Goal: Task Accomplishment & Management: Manage account settings

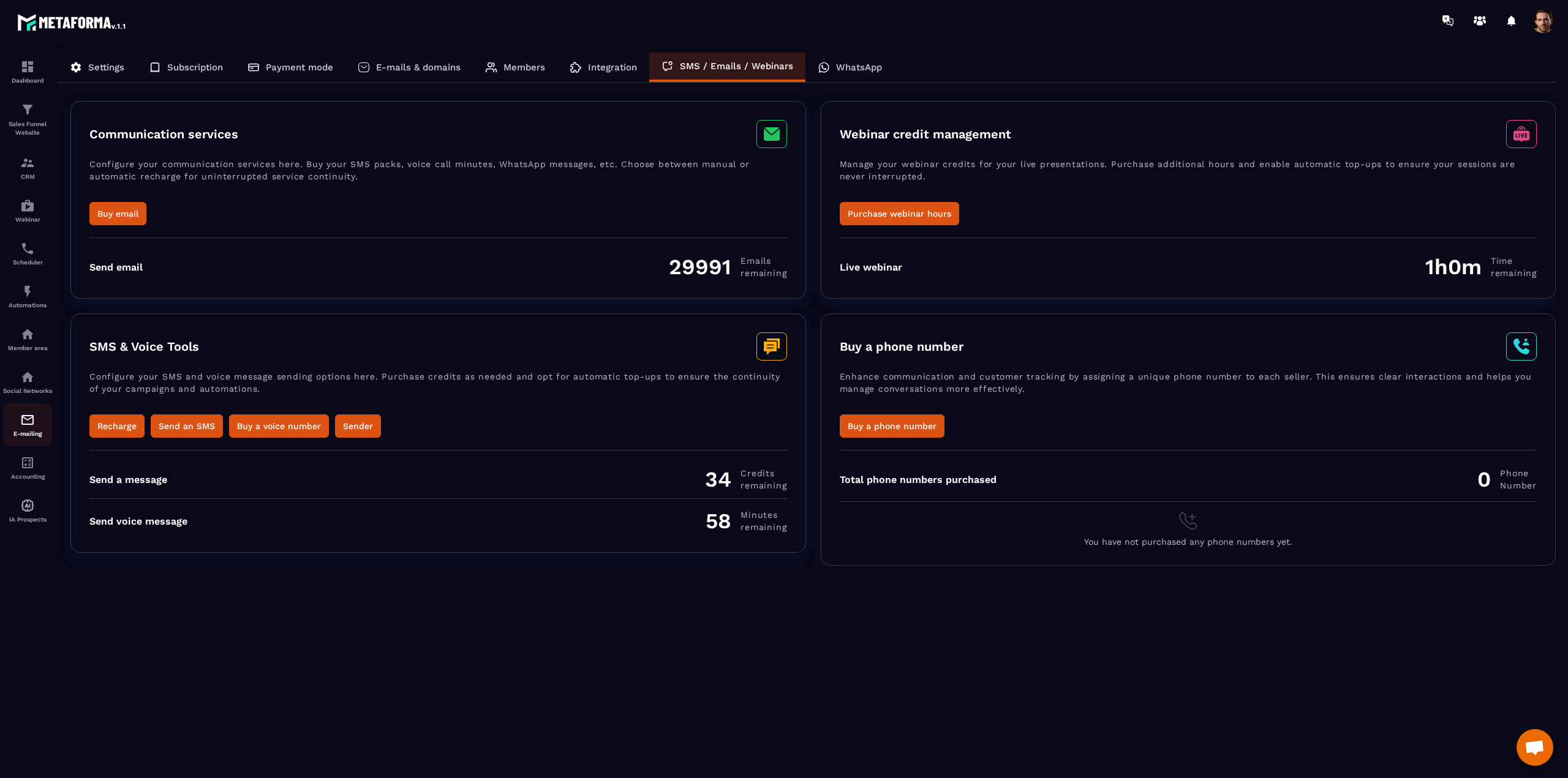
click at [20, 426] on div "E-mailing" at bounding box center [27, 425] width 49 height 25
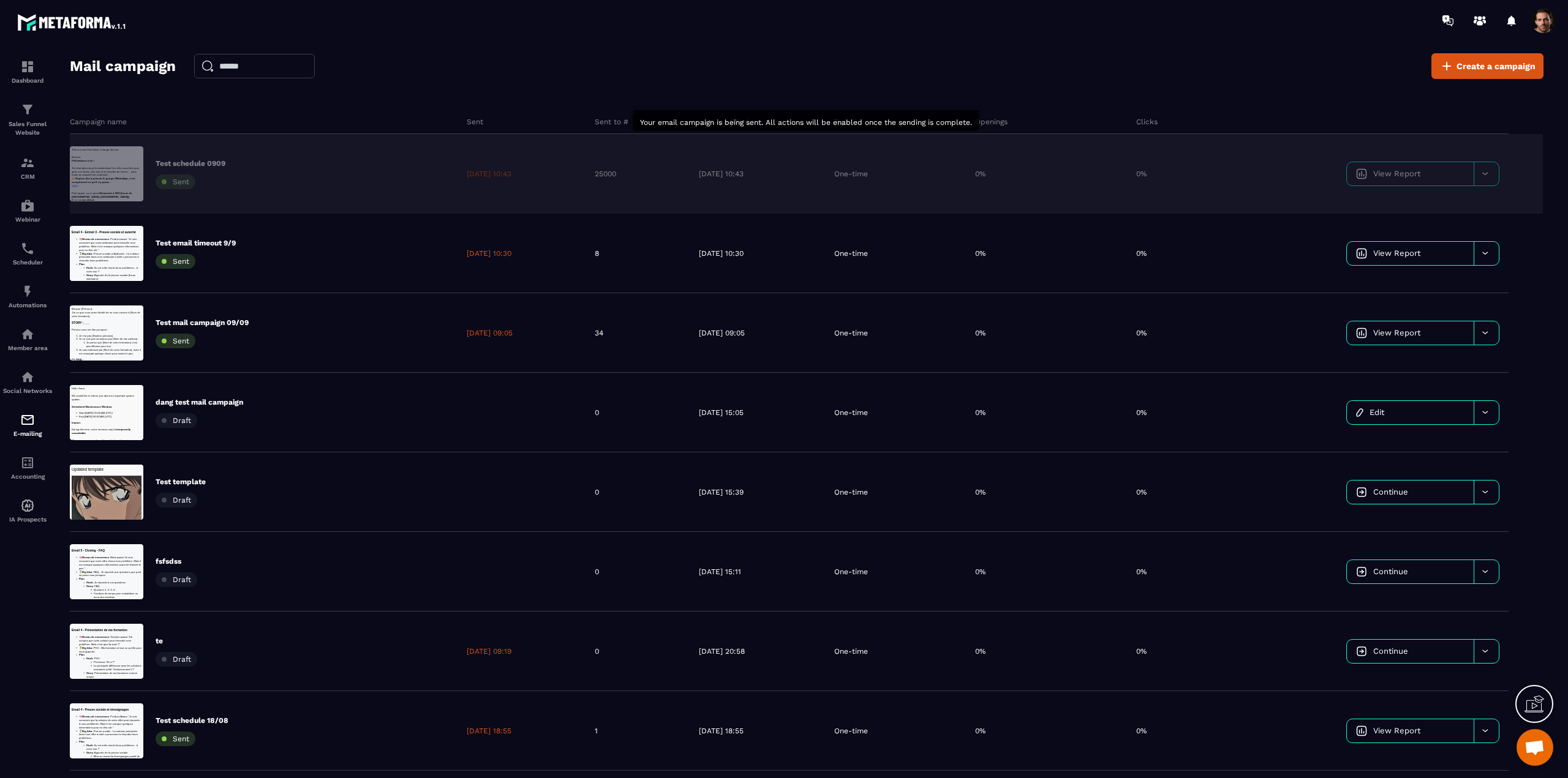
click at [1489, 171] on icon at bounding box center [1484, 173] width 9 height 9
click at [1391, 248] on span "Delete campaign" at bounding box center [1391, 245] width 65 height 9
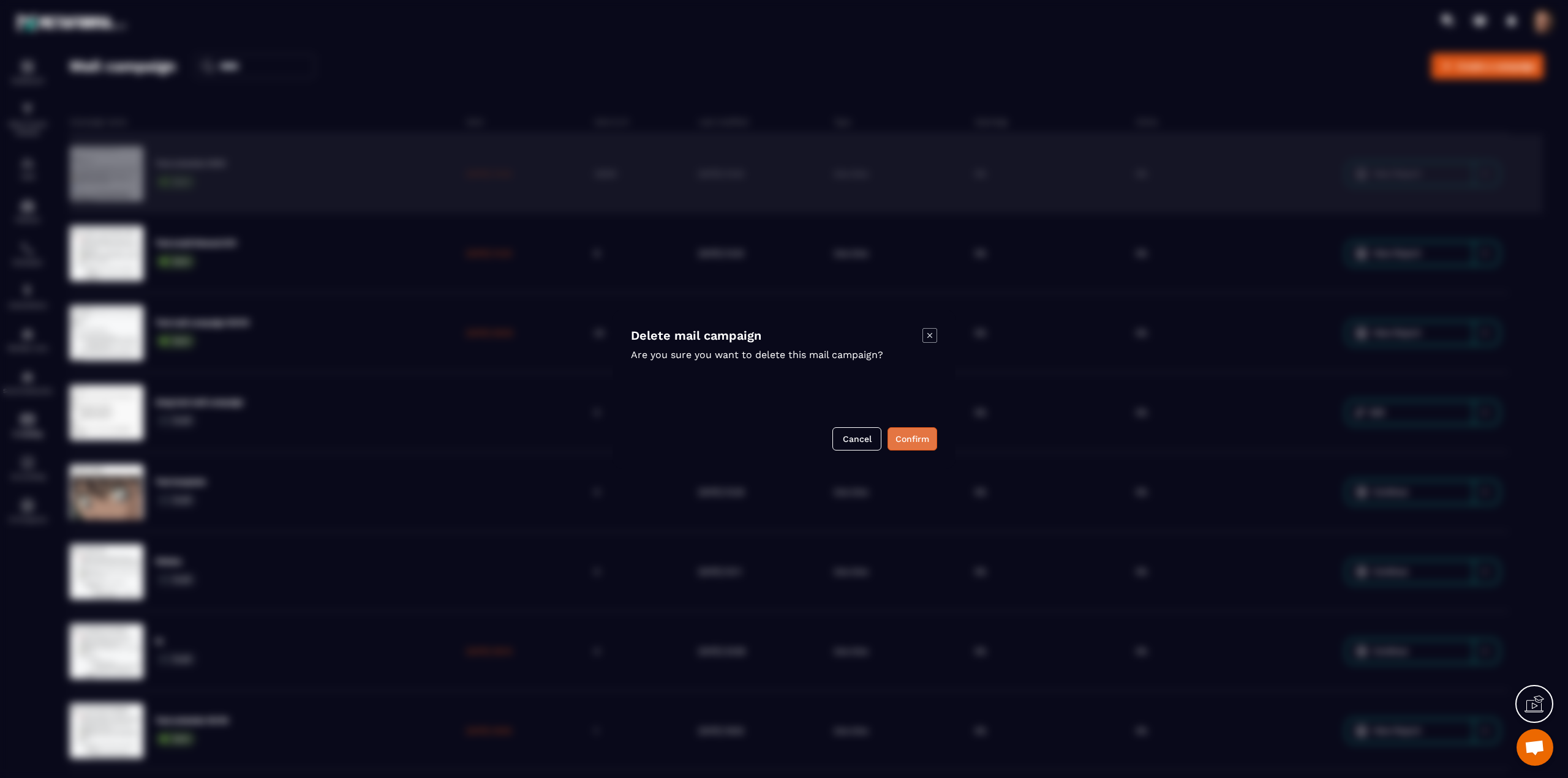
click at [920, 440] on button "Confirm" at bounding box center [912, 438] width 50 height 23
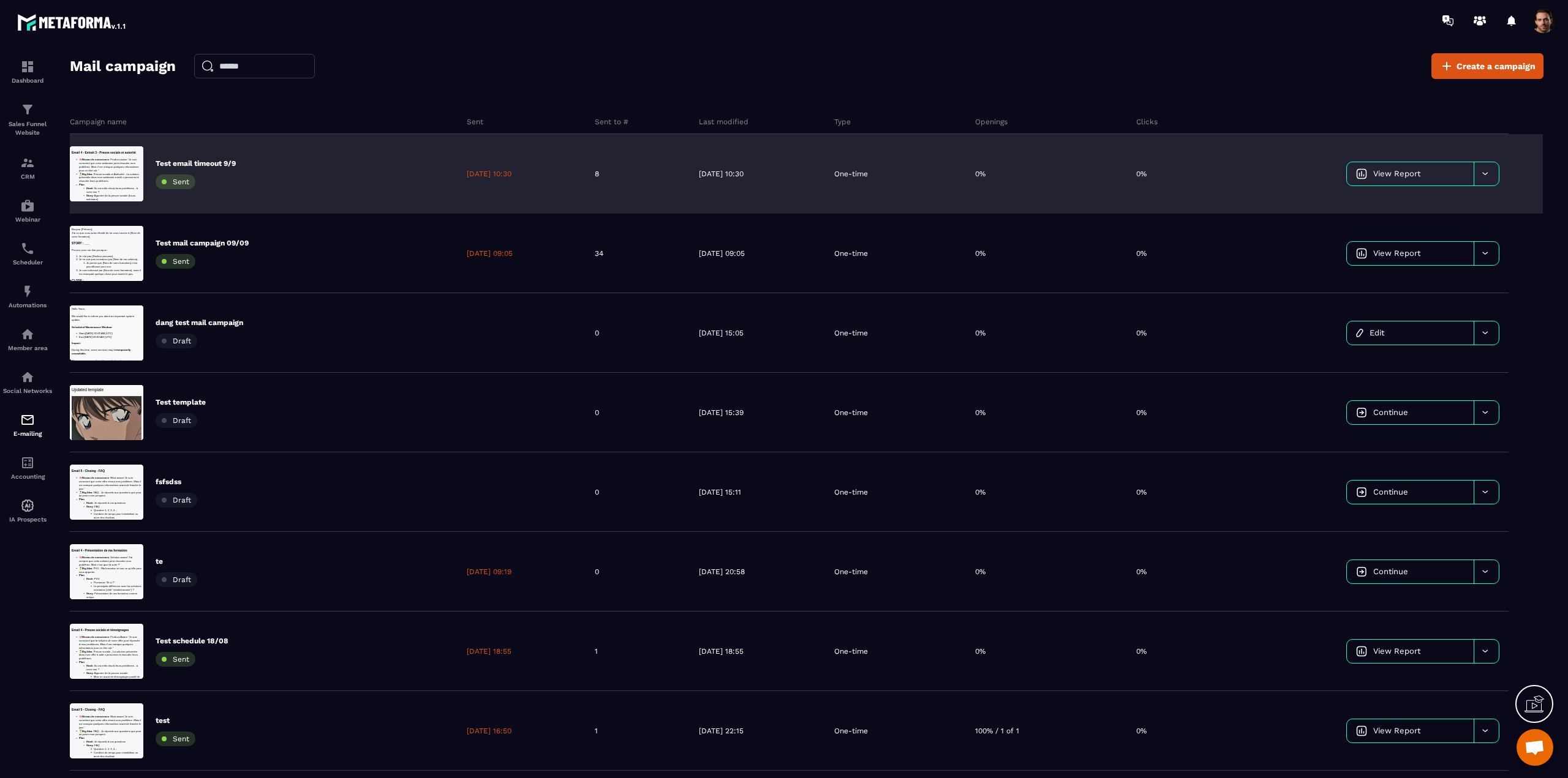
click at [1533, 22] on span at bounding box center [1543, 21] width 25 height 25
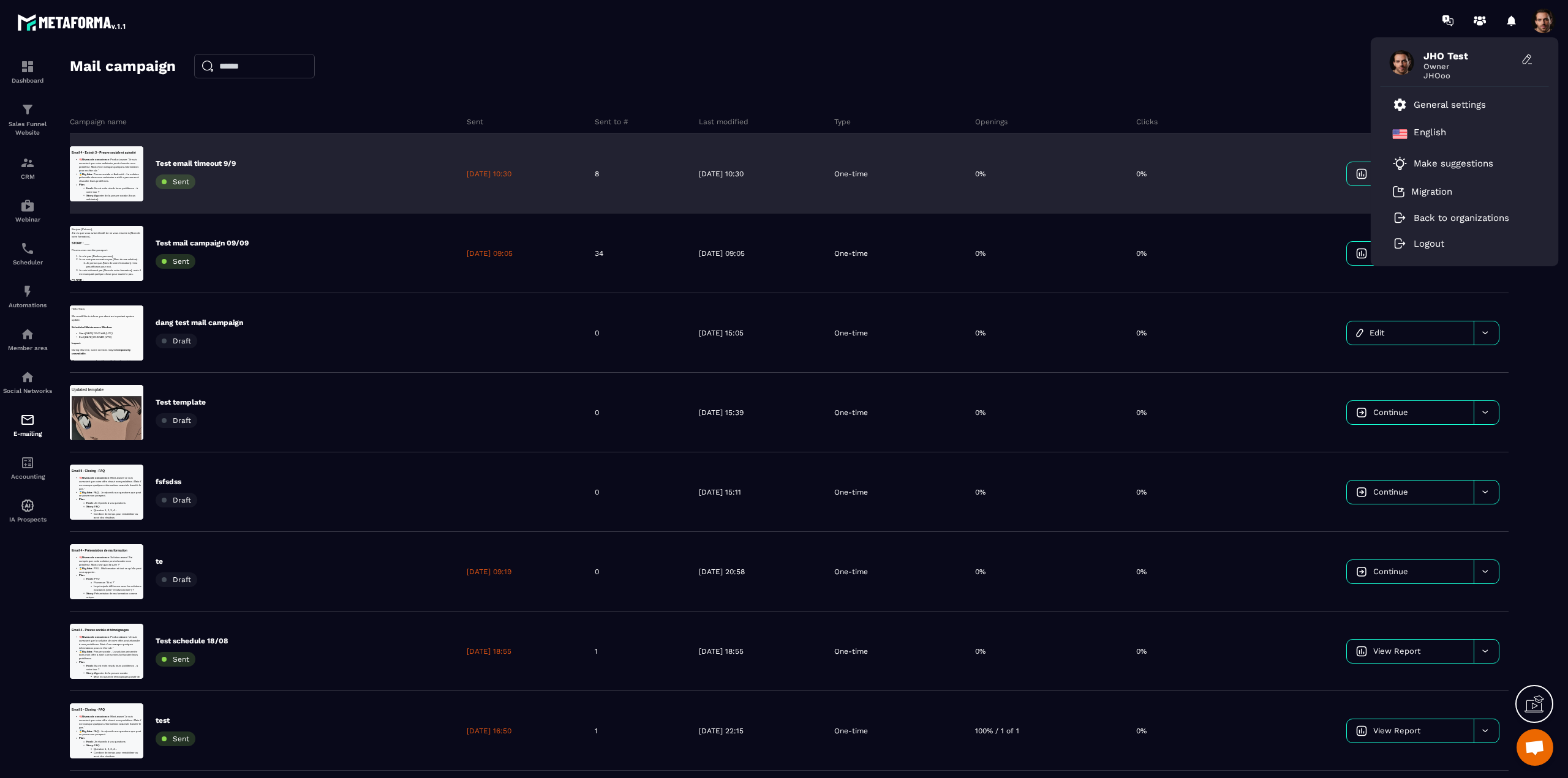
click at [1533, 22] on span at bounding box center [1543, 21] width 25 height 25
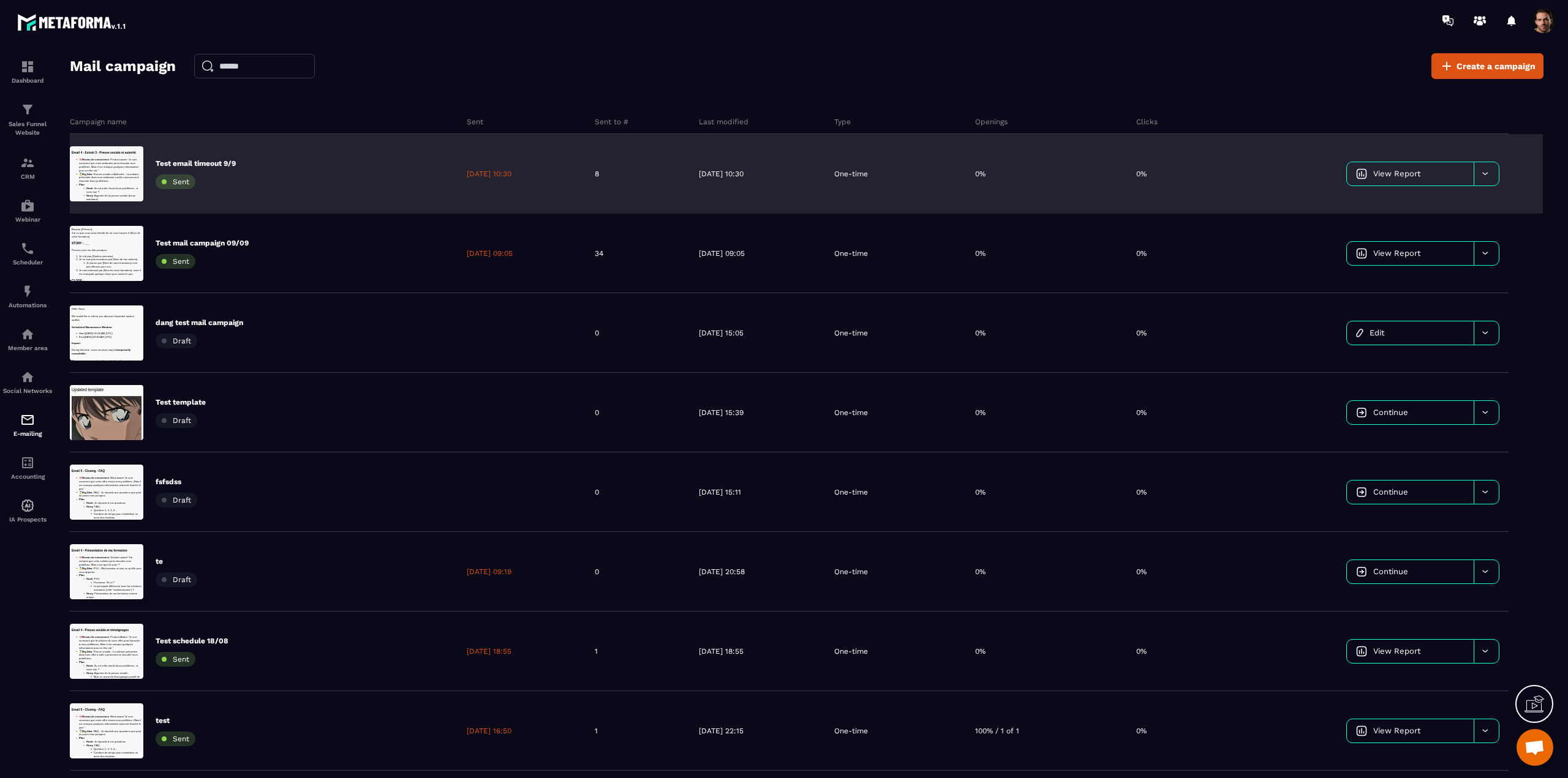
click at [1535, 26] on span at bounding box center [1543, 21] width 25 height 25
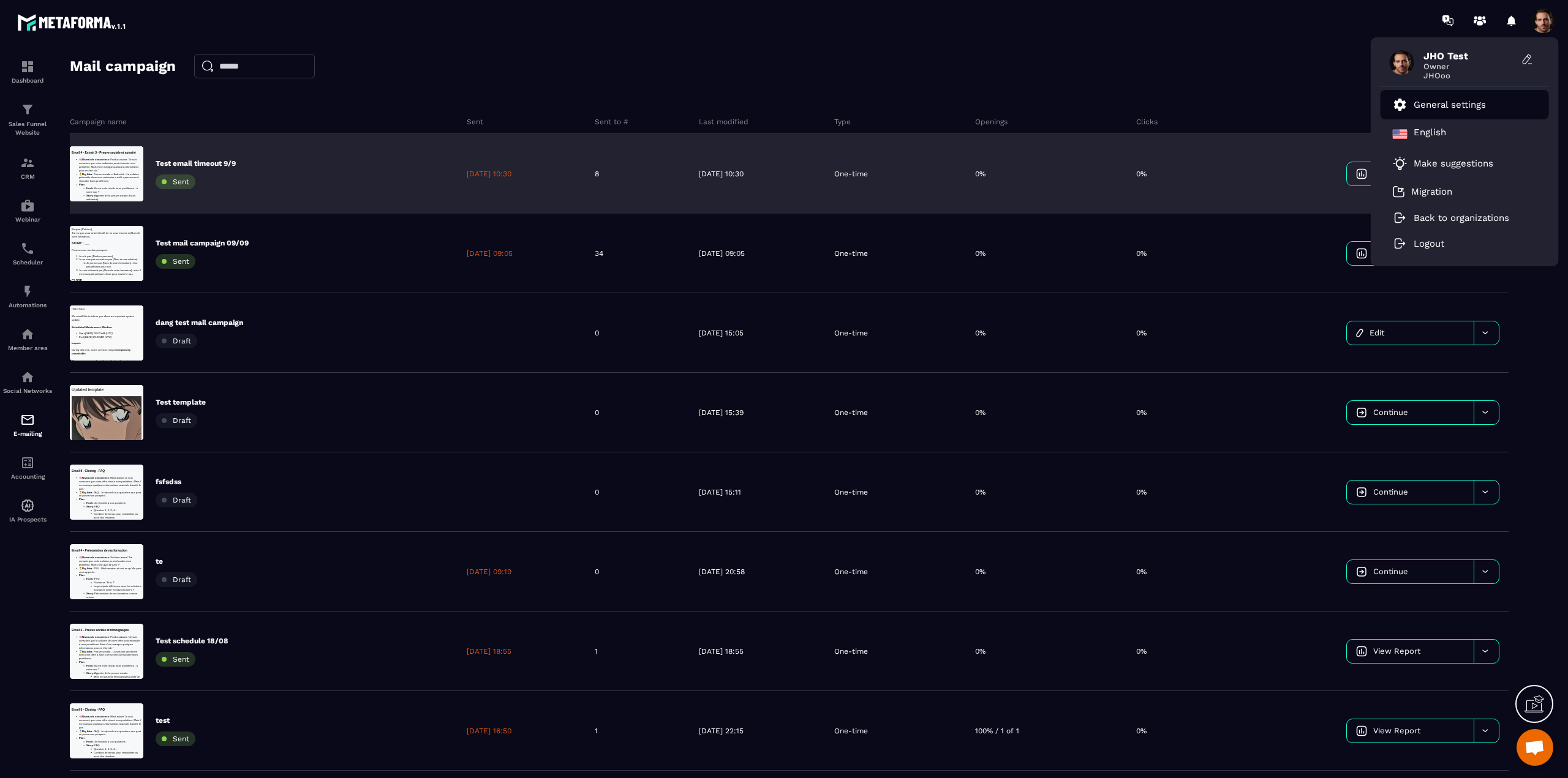
click at [1446, 104] on p "General settings" at bounding box center [1450, 105] width 72 height 11
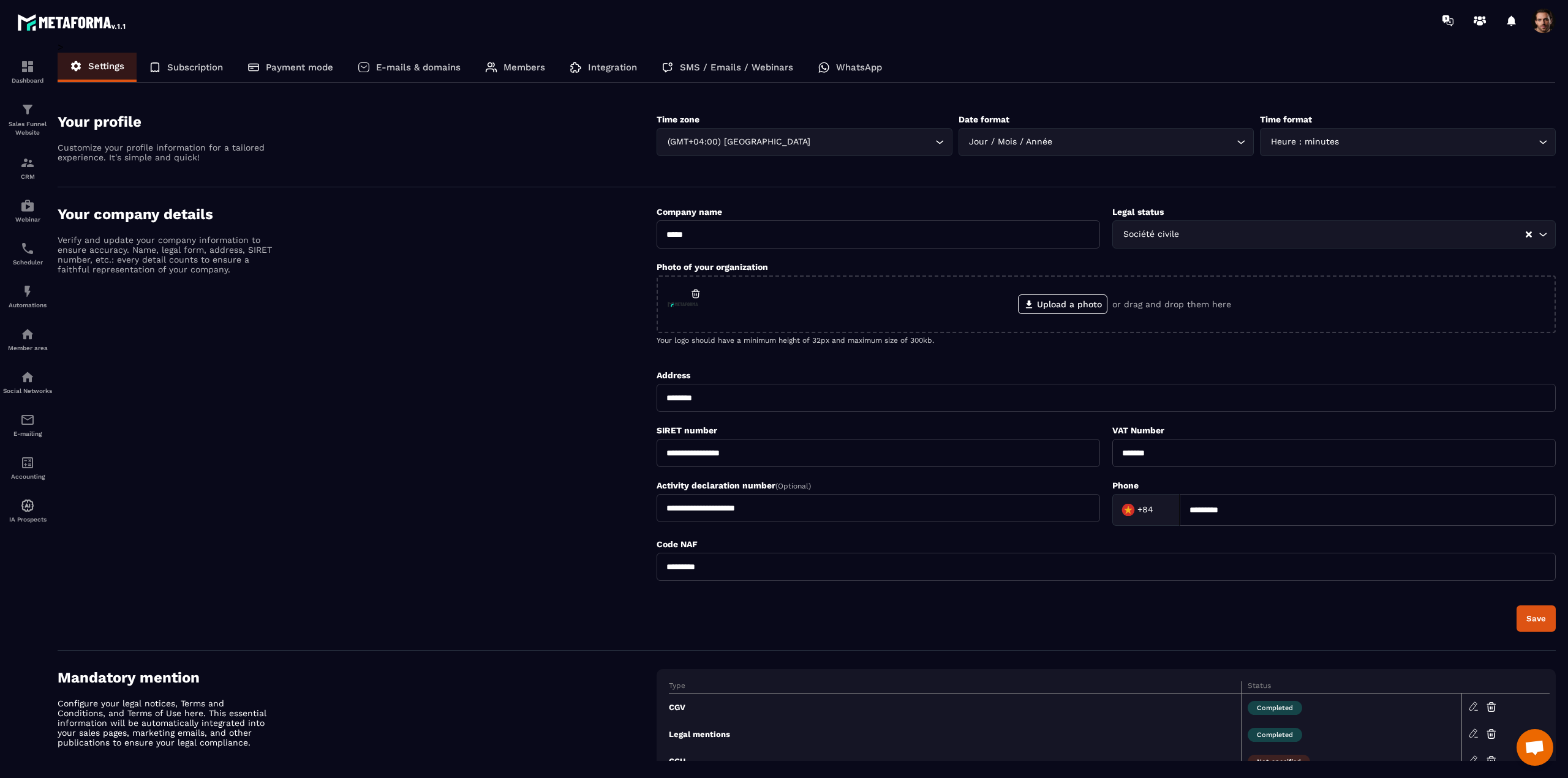
click at [545, 72] on p "Members" at bounding box center [524, 67] width 42 height 11
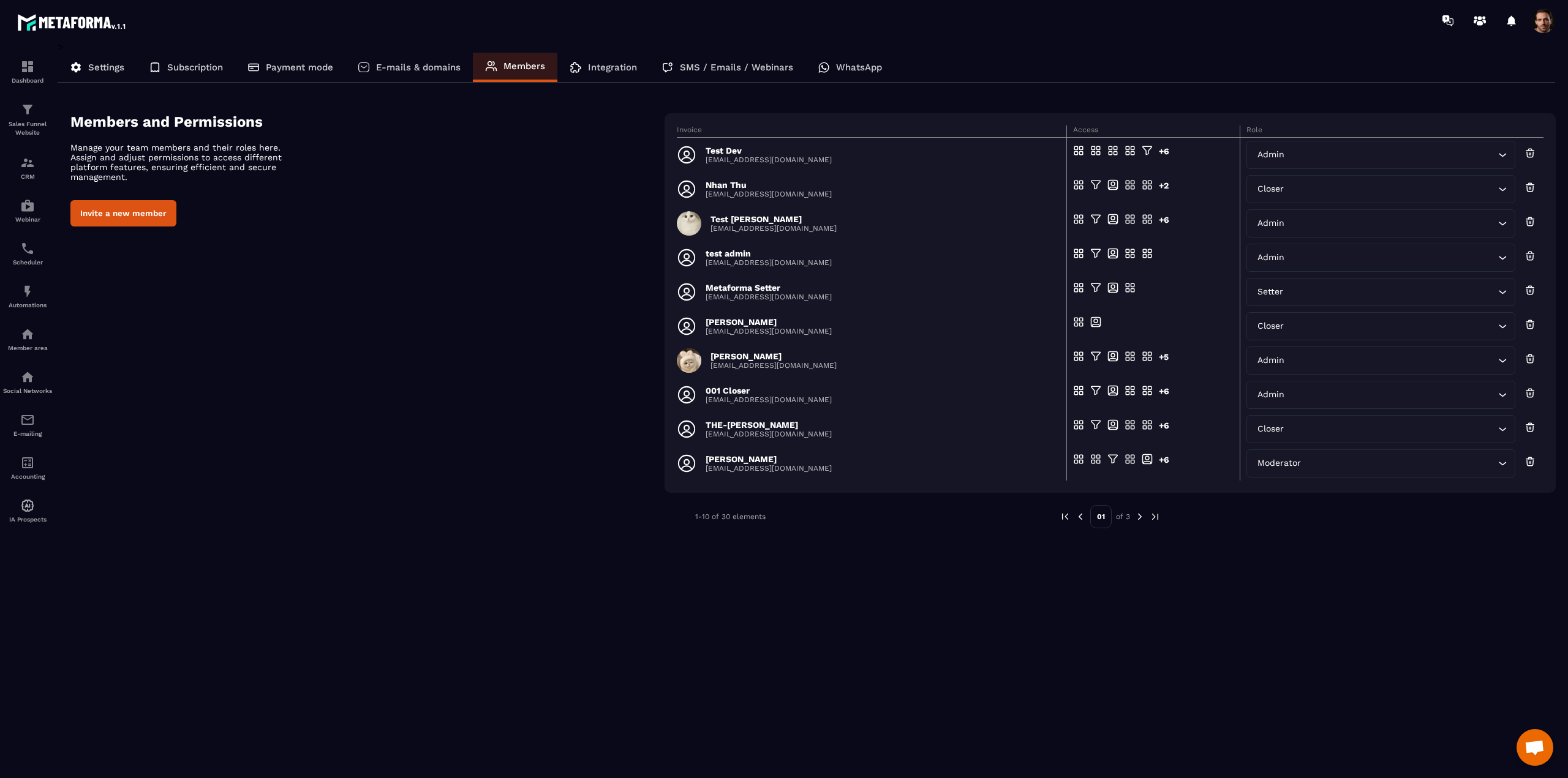
click at [598, 70] on p "Integration" at bounding box center [612, 67] width 49 height 11
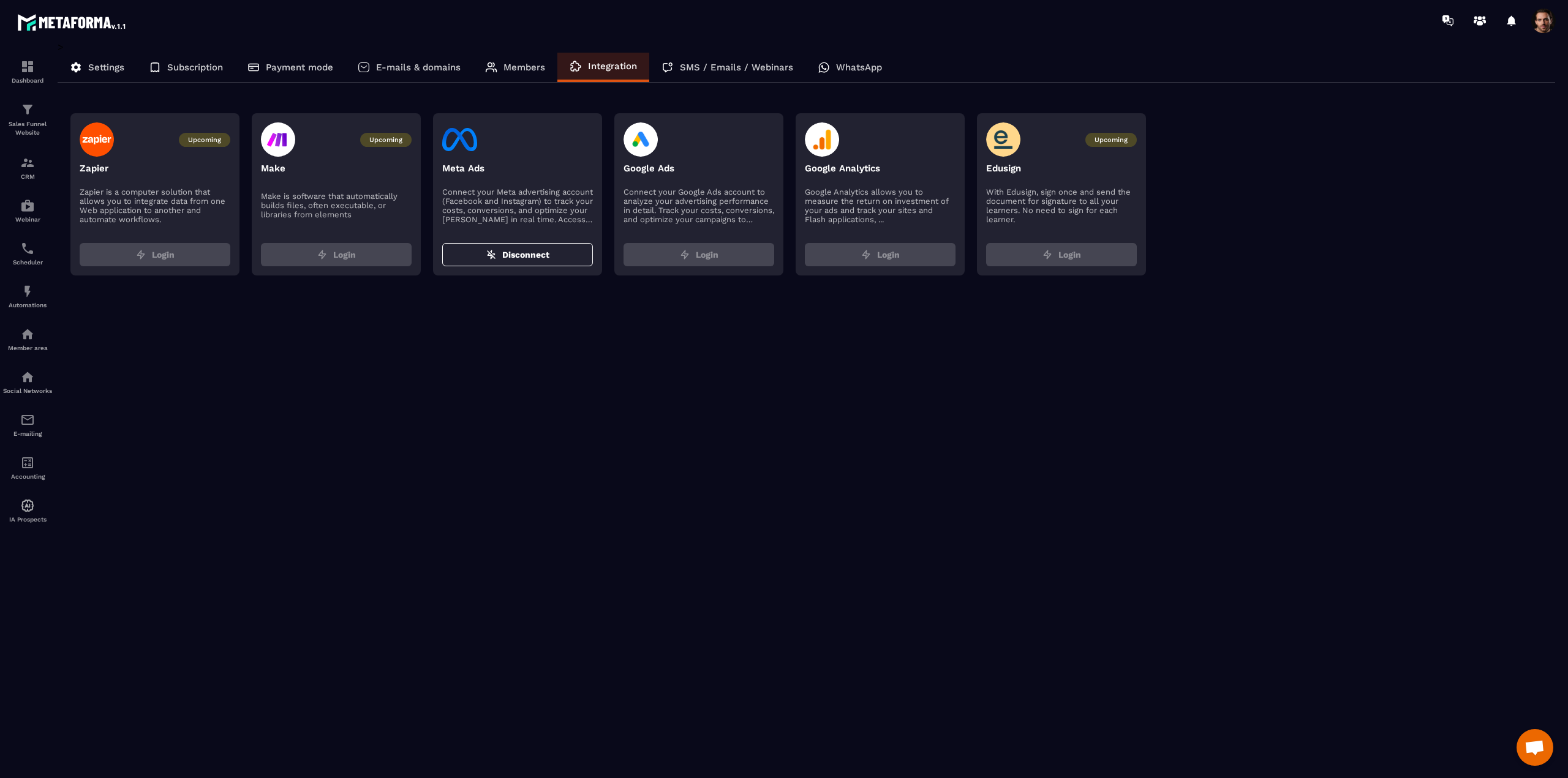
click at [424, 67] on p "E-mails & domains" at bounding box center [418, 67] width 84 height 11
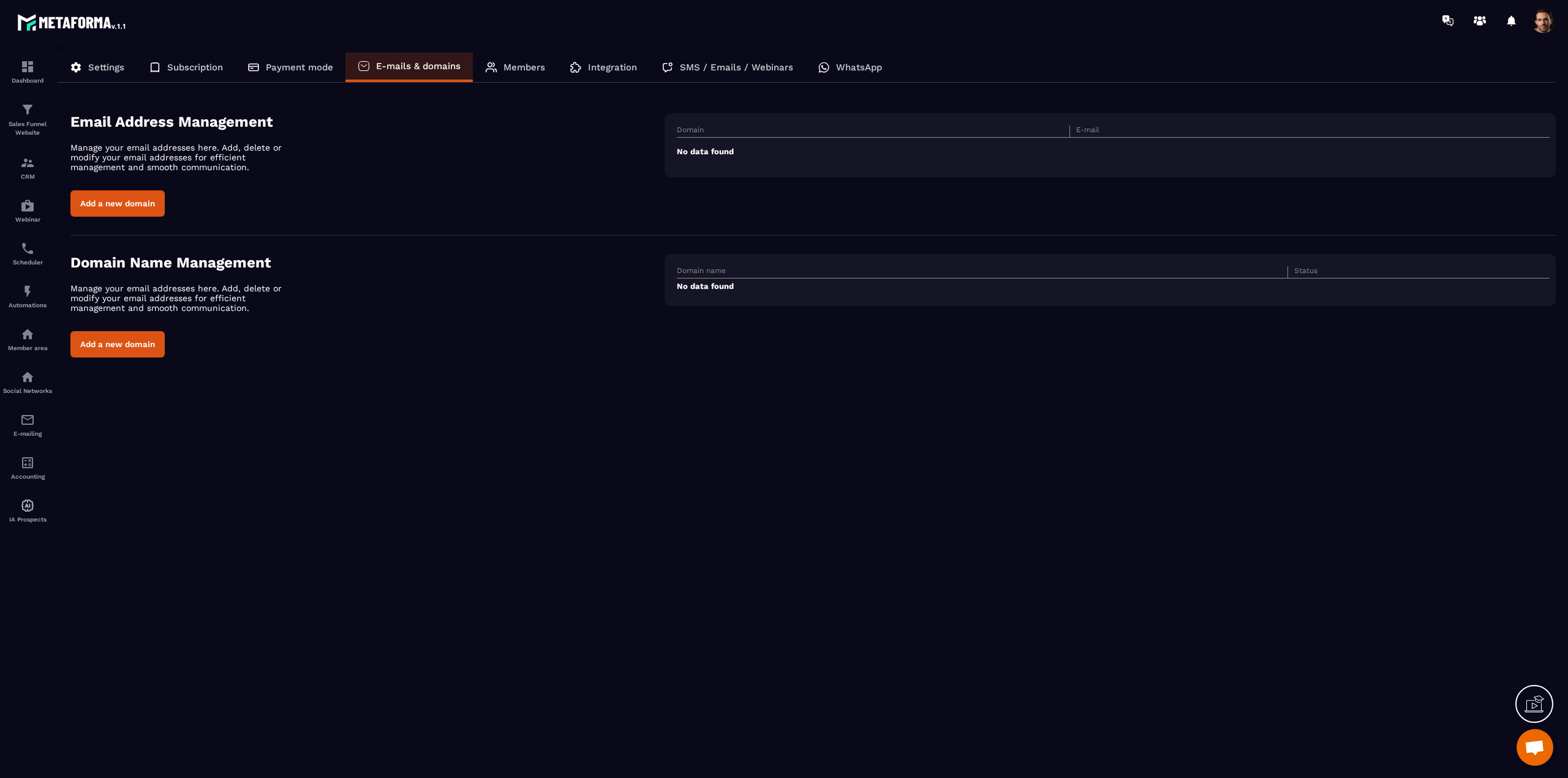
click at [727, 71] on p "SMS / Emails / Webinars" at bounding box center [736, 67] width 114 height 11
